Goal: Browse casually

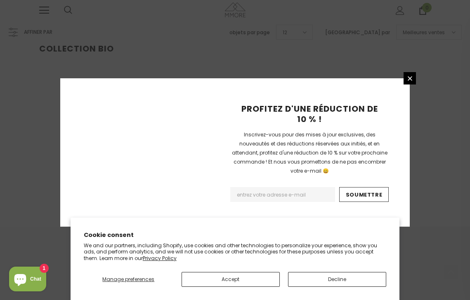
scroll to position [181, 0]
